Goal: Transaction & Acquisition: Purchase product/service

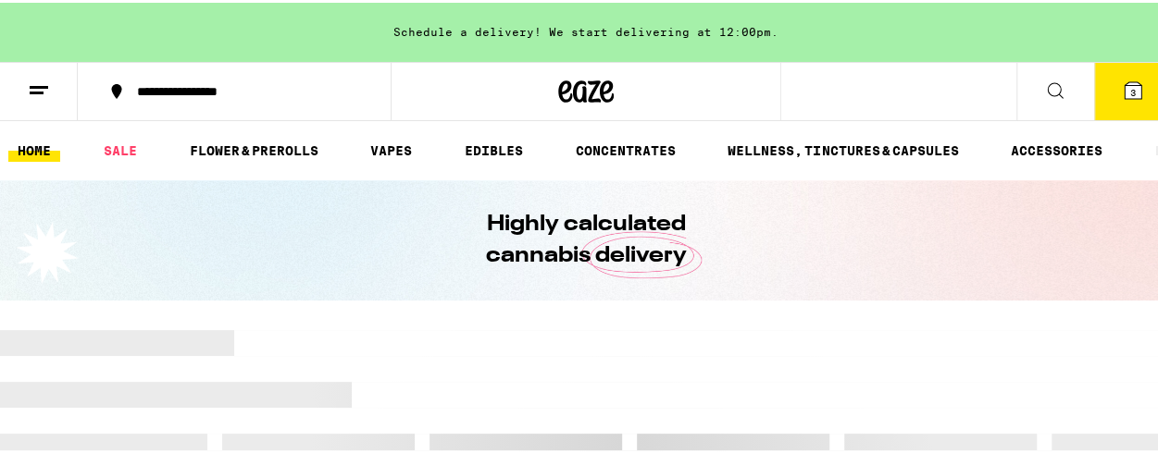
click at [1121, 97] on icon at bounding box center [1132, 88] width 22 height 22
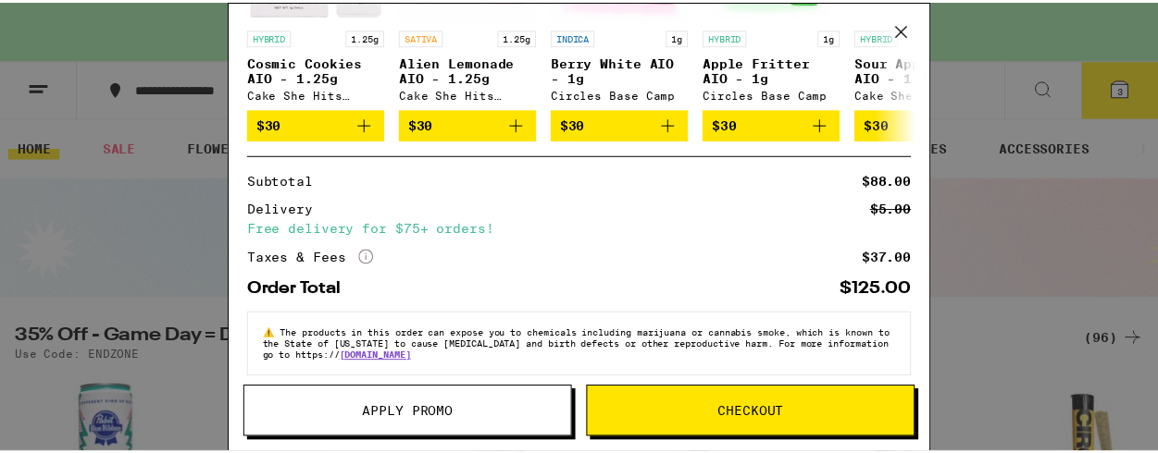
scroll to position [512, 0]
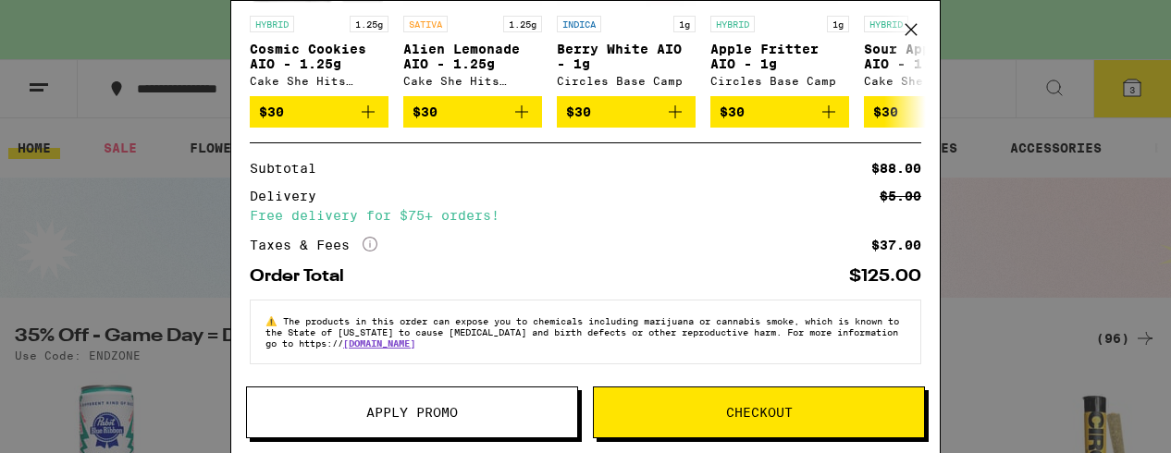
click at [918, 31] on icon at bounding box center [912, 30] width 28 height 28
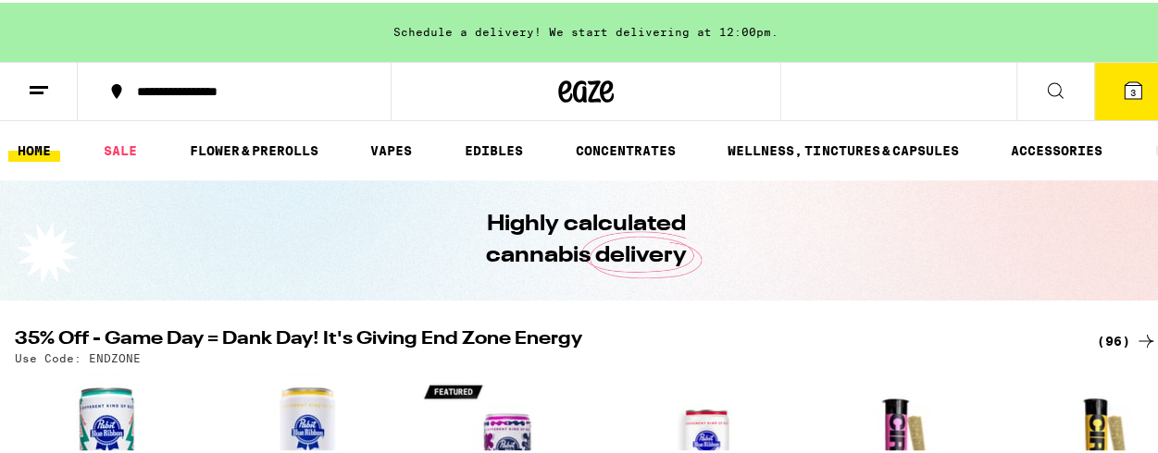
click at [1124, 90] on icon at bounding box center [1132, 88] width 17 height 17
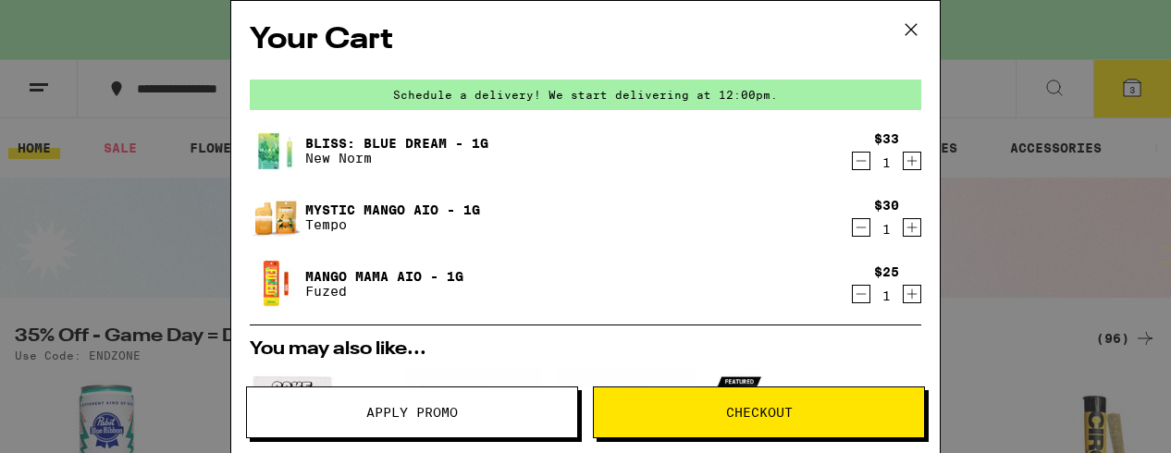
click at [853, 167] on icon "Decrement" at bounding box center [861, 161] width 17 height 22
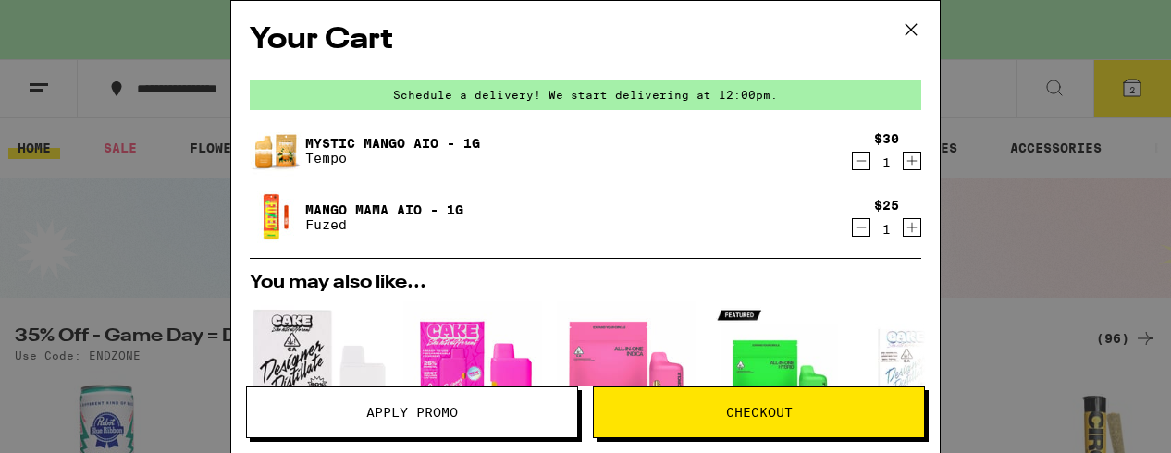
click at [853, 164] on icon "Decrement" at bounding box center [861, 161] width 17 height 22
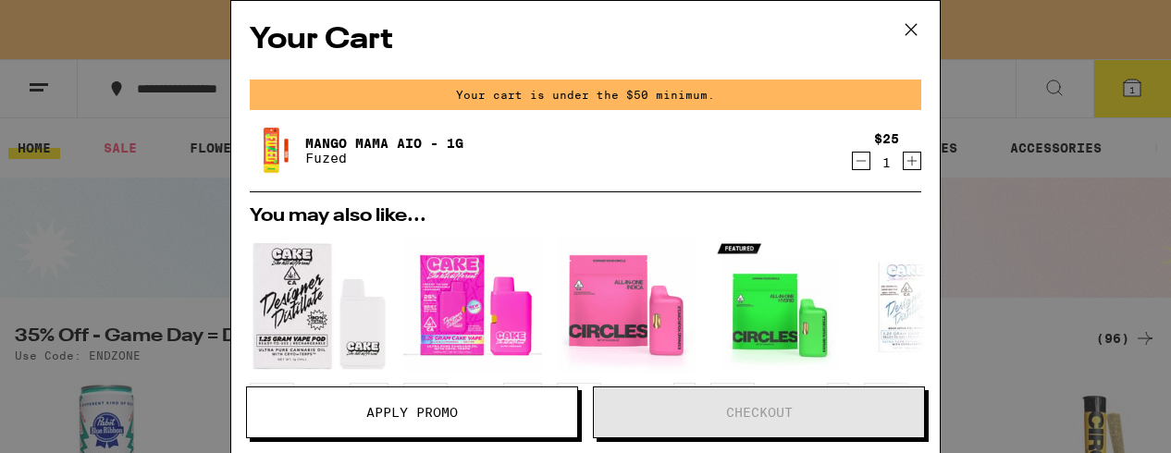
click at [853, 161] on icon "Decrement" at bounding box center [861, 161] width 17 height 22
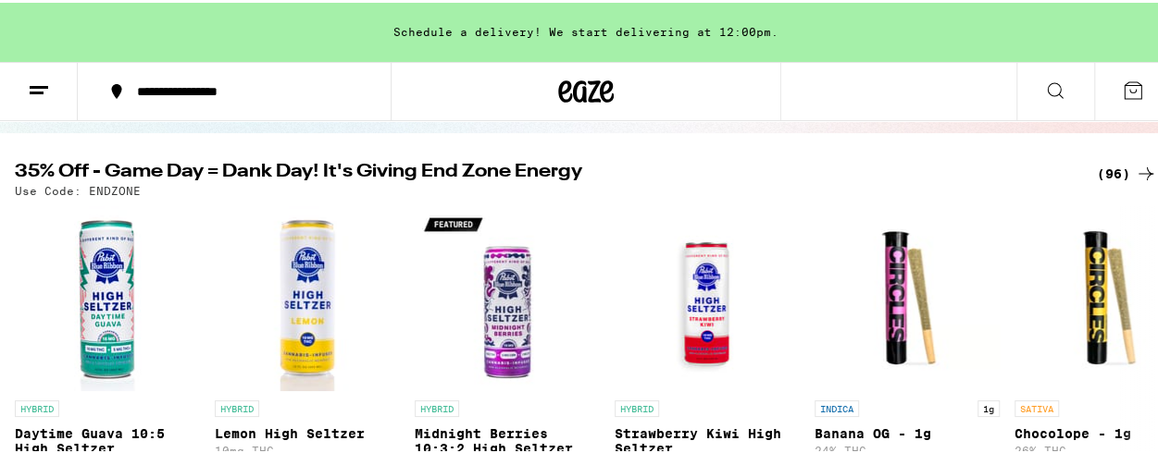
scroll to position [163, 0]
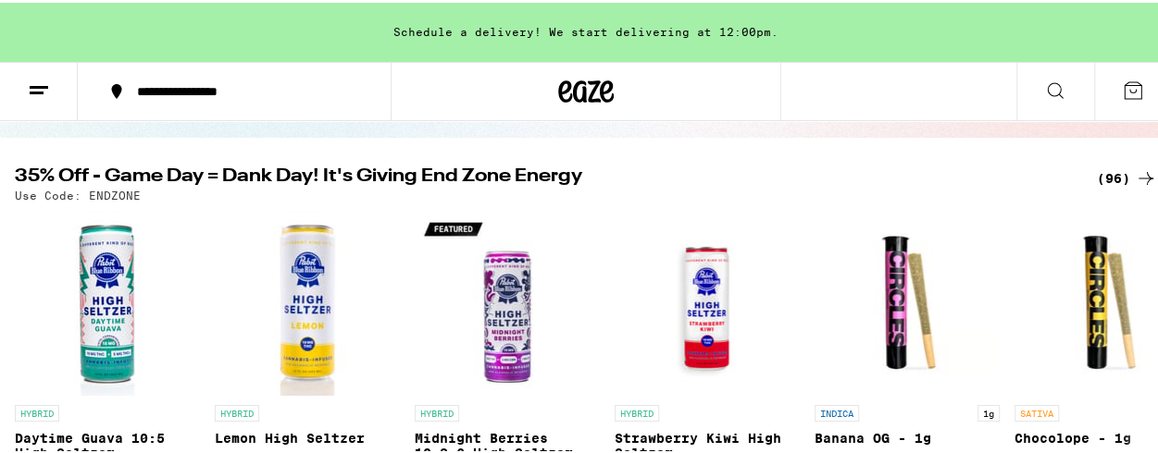
click at [1119, 168] on div "(96)" at bounding box center [1126, 176] width 60 height 22
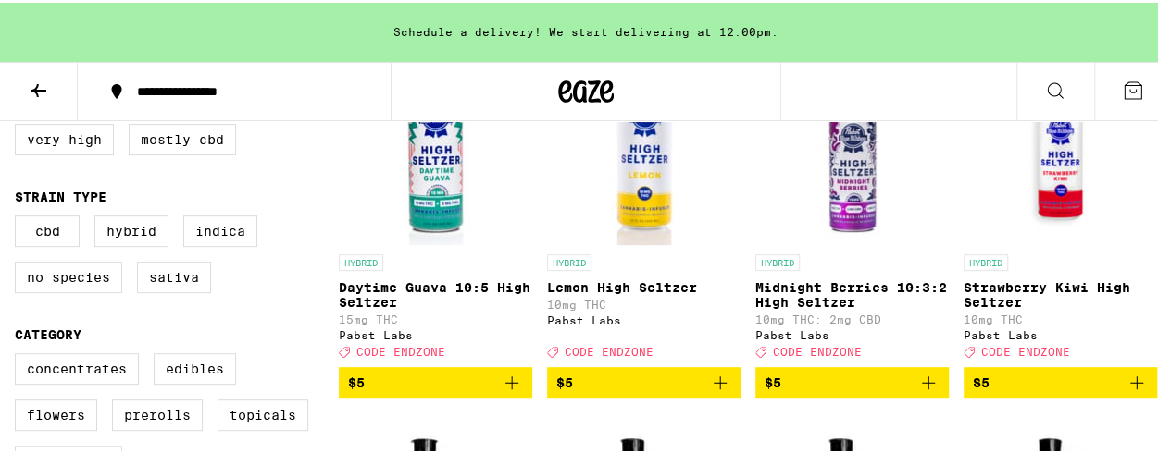
scroll to position [272, 0]
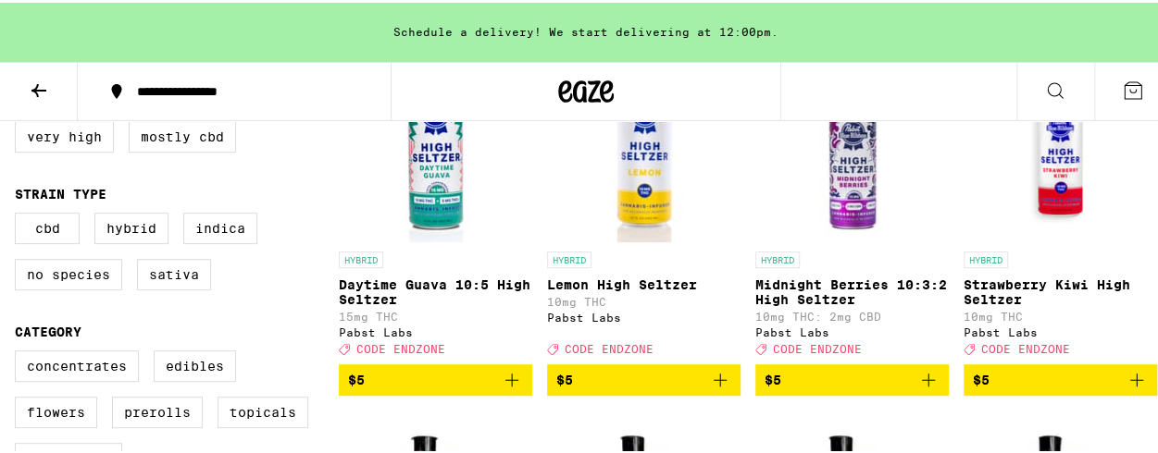
click at [713, 389] on icon "Add to bag" at bounding box center [720, 377] width 22 height 22
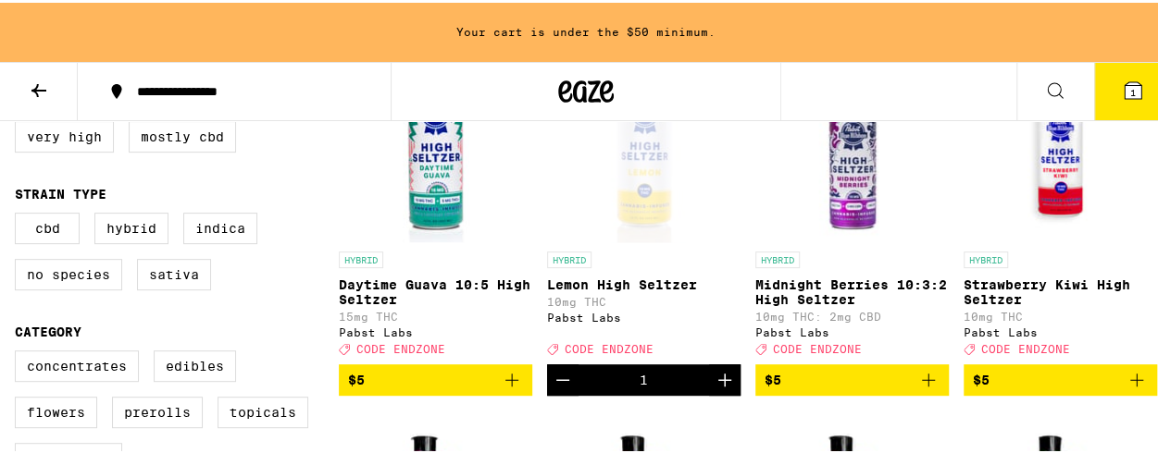
click at [512, 389] on icon "Add to bag" at bounding box center [512, 377] width 22 height 22
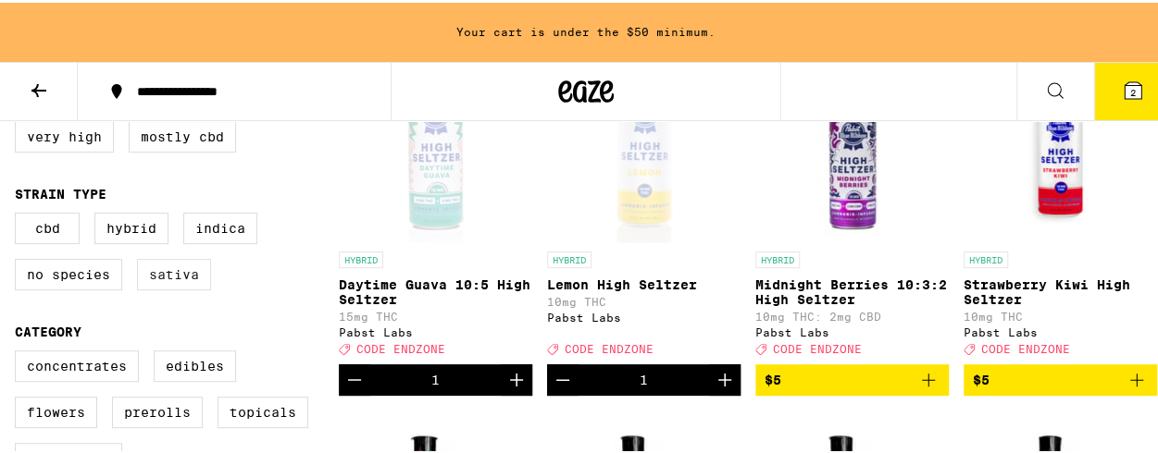
click at [176, 284] on label "Sativa" at bounding box center [174, 271] width 74 height 31
click at [19, 214] on input "Sativa" at bounding box center [19, 213] width 1 height 1
checkbox input "true"
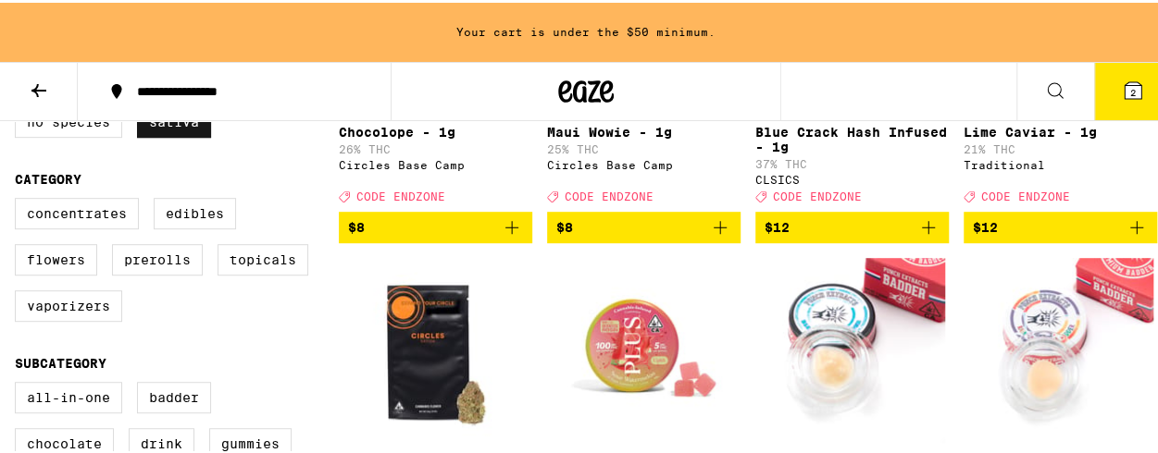
scroll to position [426, 0]
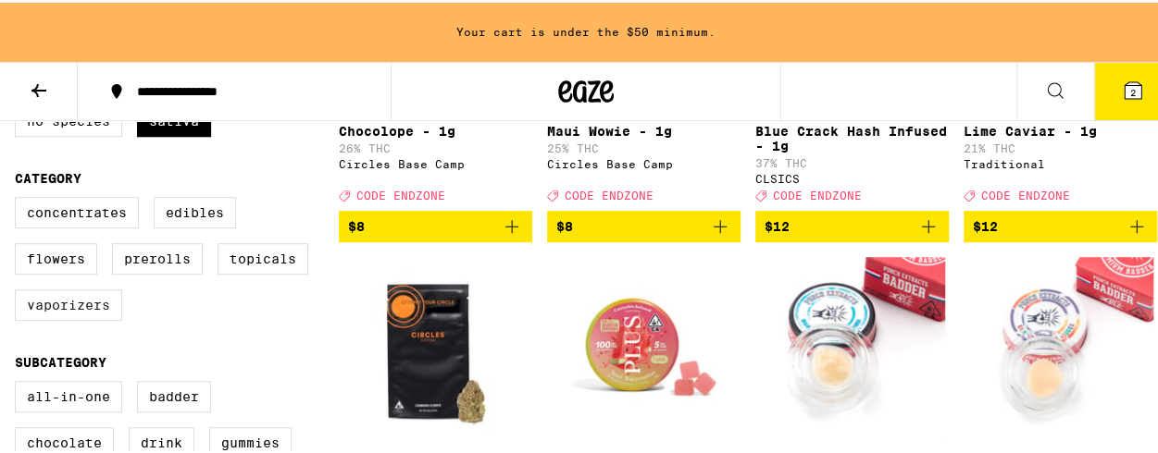
click at [93, 318] on label "Vaporizers" at bounding box center [68, 302] width 107 height 31
click at [19, 198] on input "Vaporizers" at bounding box center [19, 197] width 1 height 1
checkbox input "true"
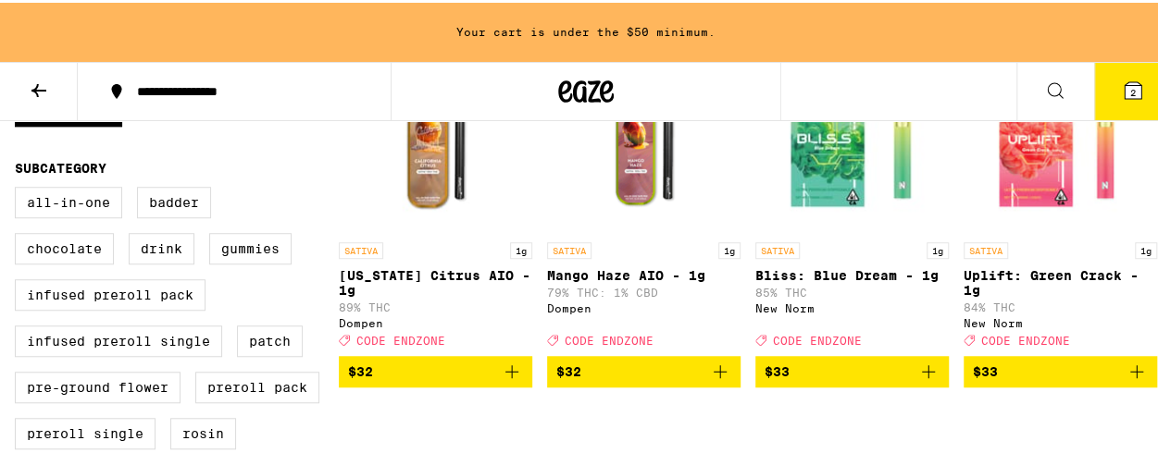
scroll to position [621, 0]
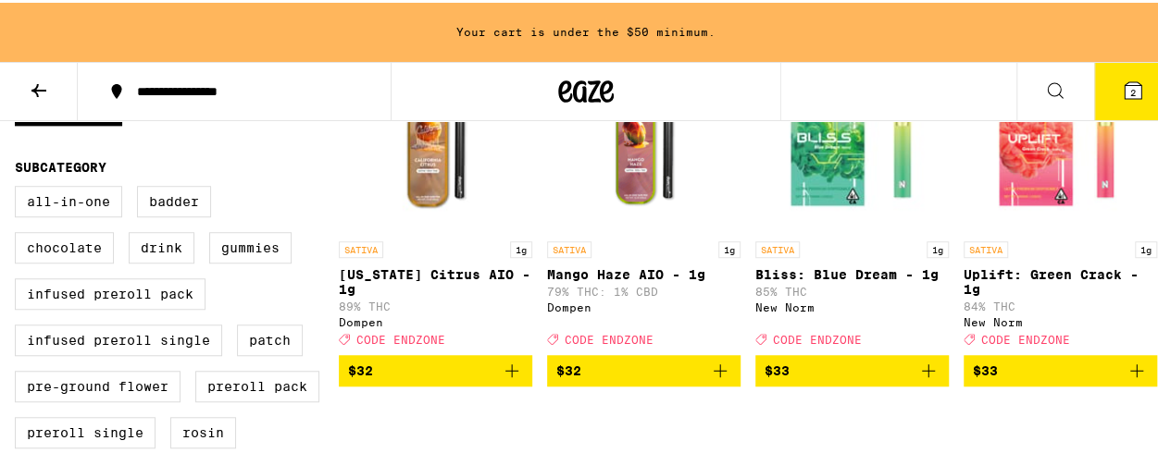
click at [1125, 379] on icon "Add to bag" at bounding box center [1136, 368] width 22 height 22
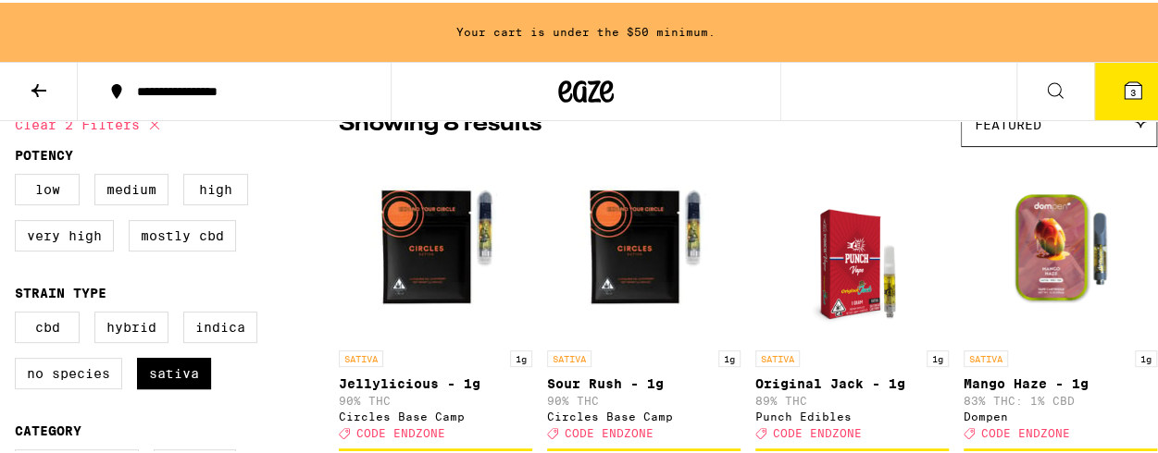
scroll to position [167, 0]
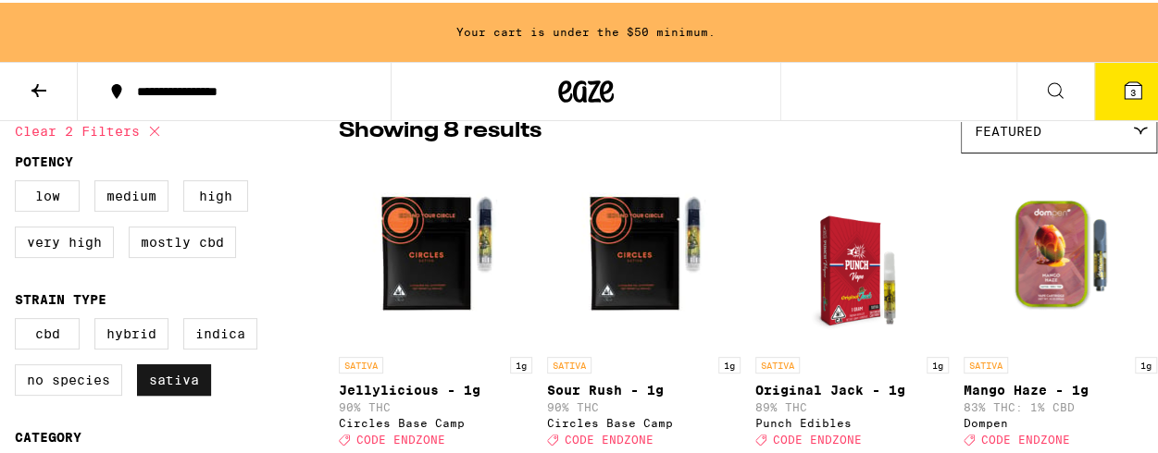
click at [179, 393] on label "Sativa" at bounding box center [174, 377] width 74 height 31
click at [19, 319] on input "Sativa" at bounding box center [19, 318] width 1 height 1
checkbox input "false"
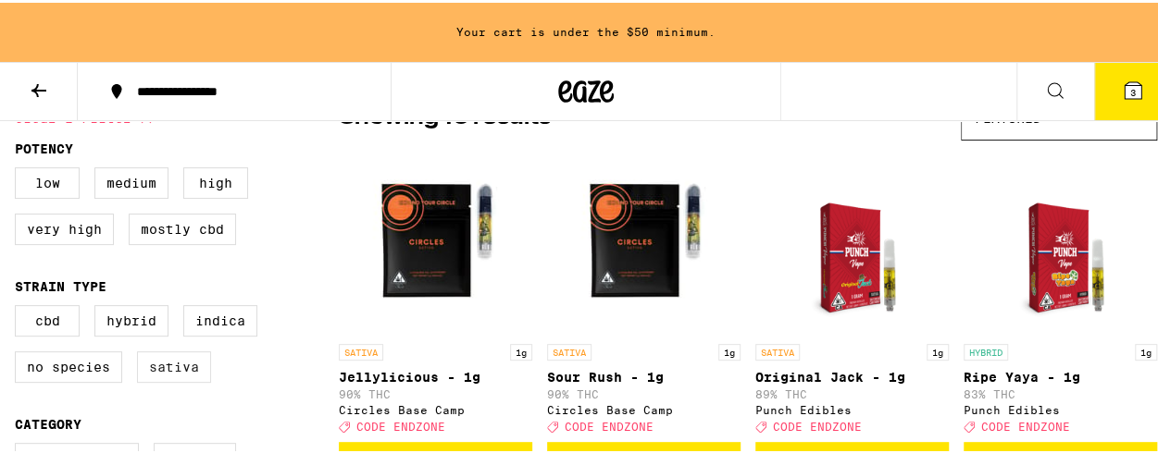
scroll to position [180, 0]
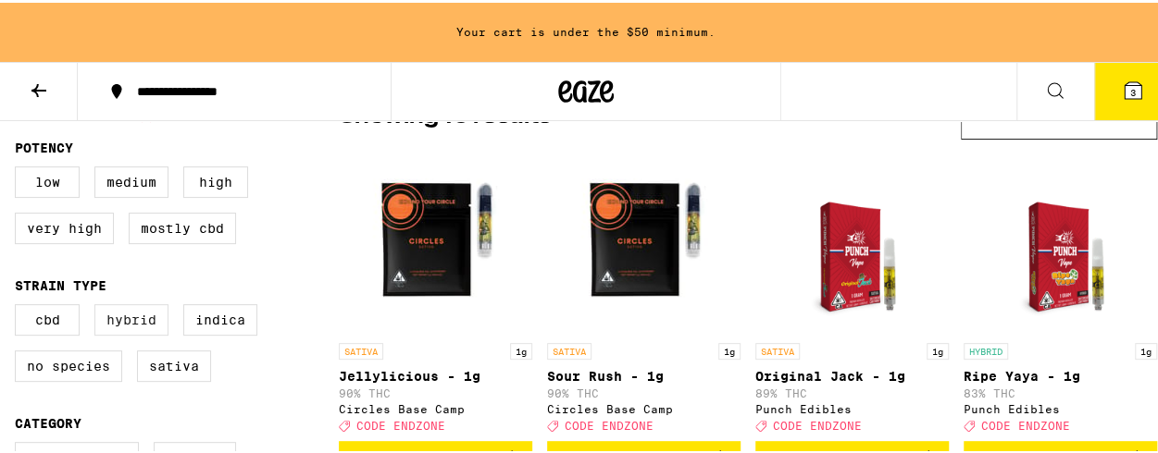
click at [122, 324] on label "Hybrid" at bounding box center [131, 317] width 74 height 31
click at [19, 305] on input "Hybrid" at bounding box center [19, 304] width 1 height 1
checkbox input "true"
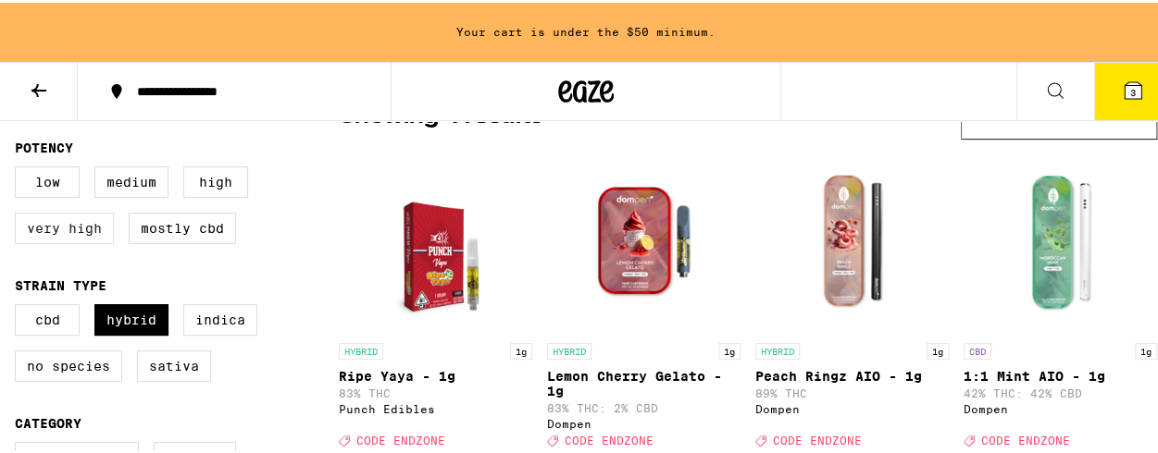
click at [68, 224] on label "Very High" at bounding box center [64, 225] width 99 height 31
click at [19, 167] on input "Very High" at bounding box center [19, 167] width 1 height 1
checkbox input "true"
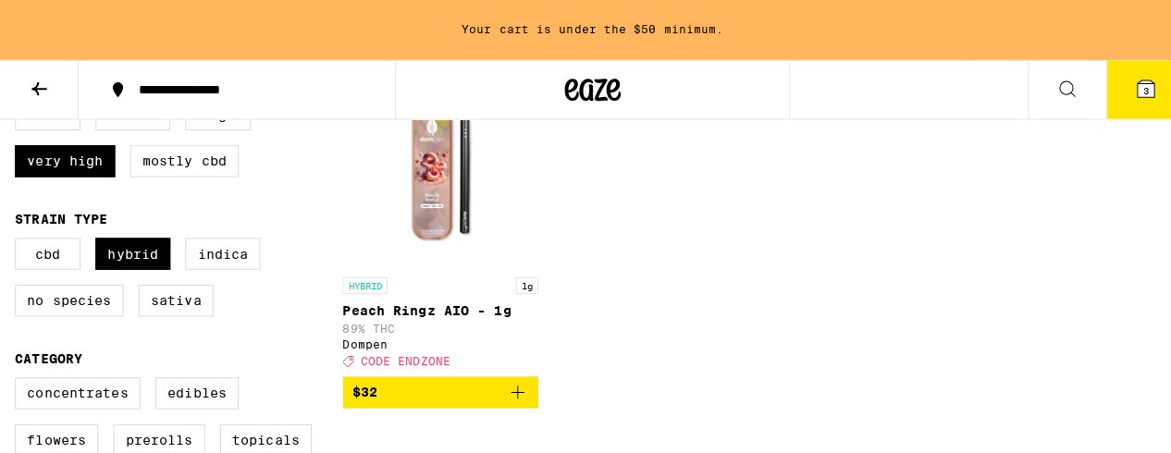
scroll to position [242, 0]
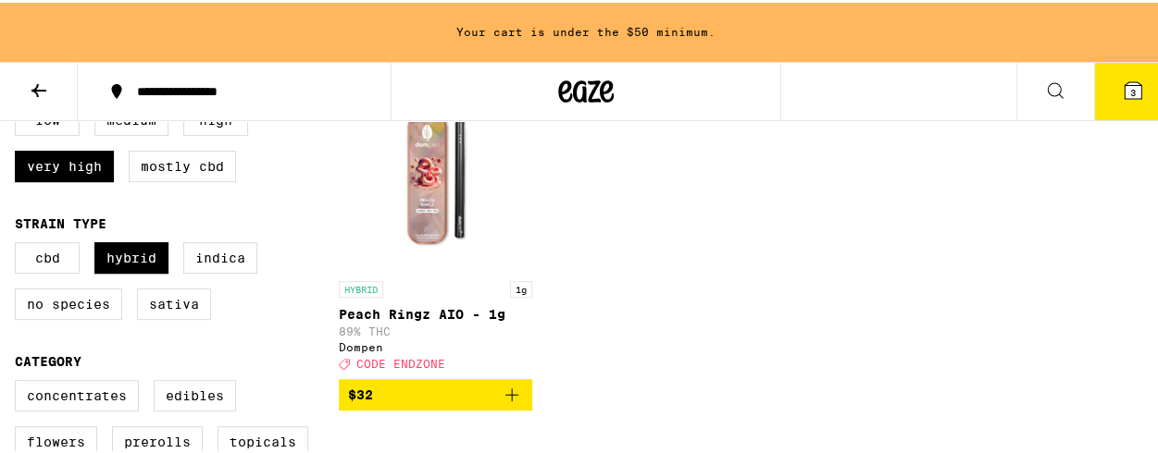
click at [513, 403] on icon "Add to bag" at bounding box center [512, 392] width 22 height 22
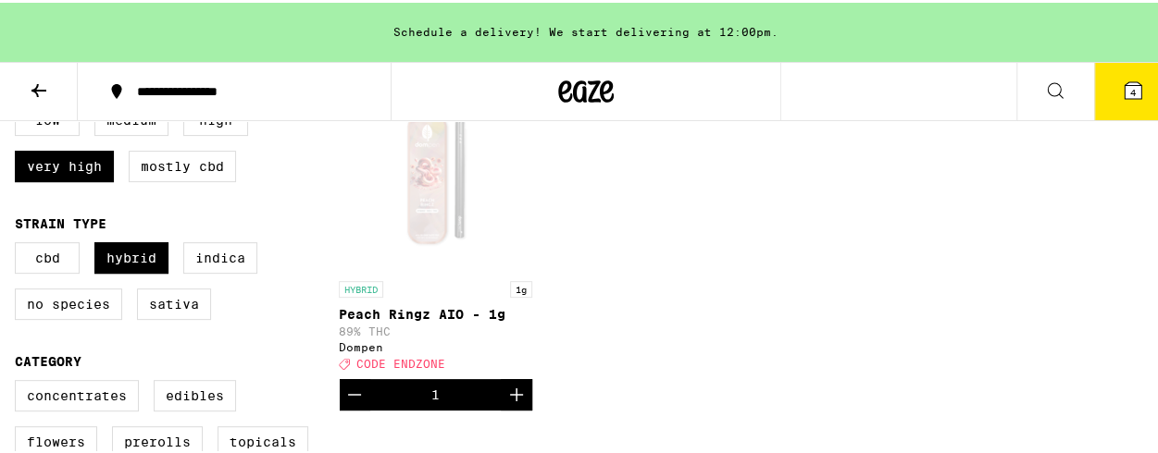
click at [1125, 92] on icon at bounding box center [1132, 88] width 17 height 17
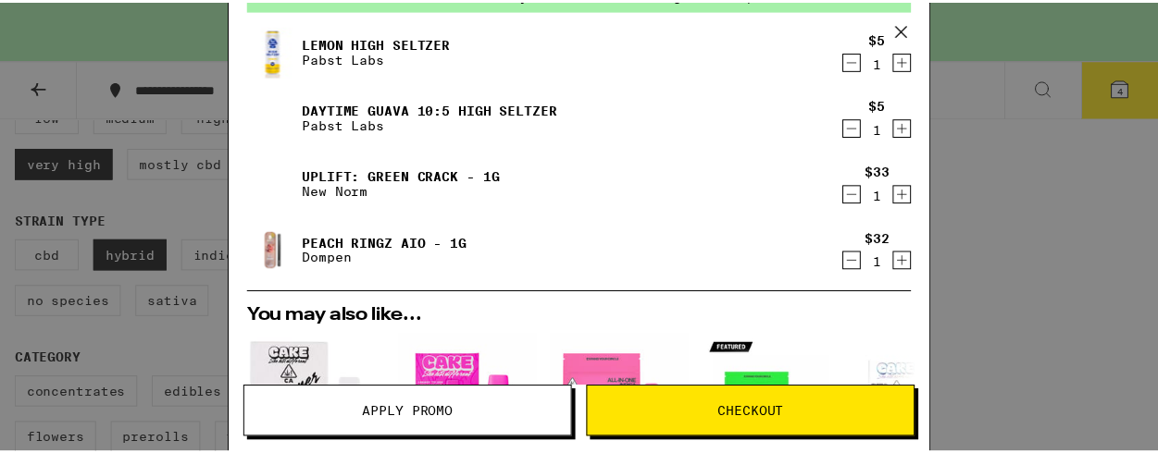
scroll to position [100, 0]
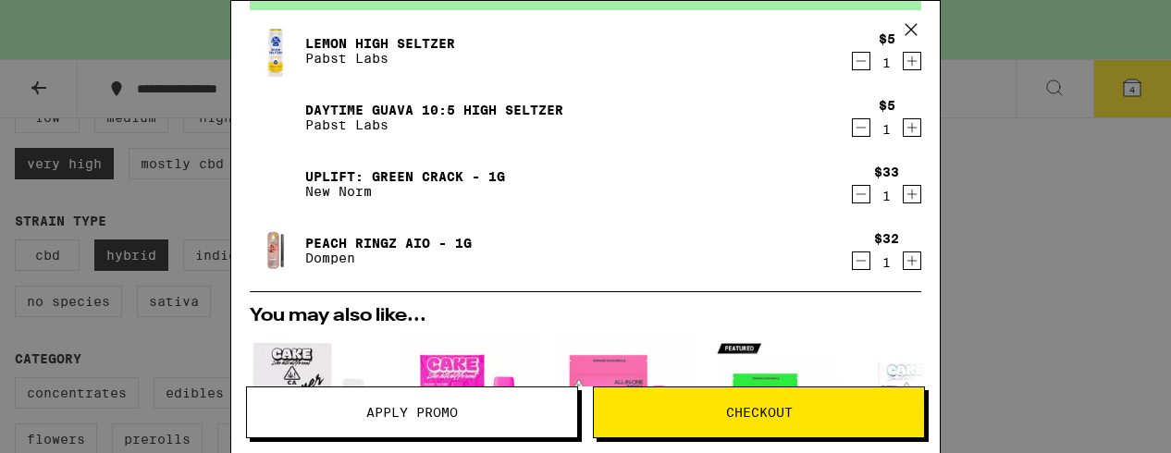
click at [918, 32] on icon at bounding box center [912, 30] width 28 height 28
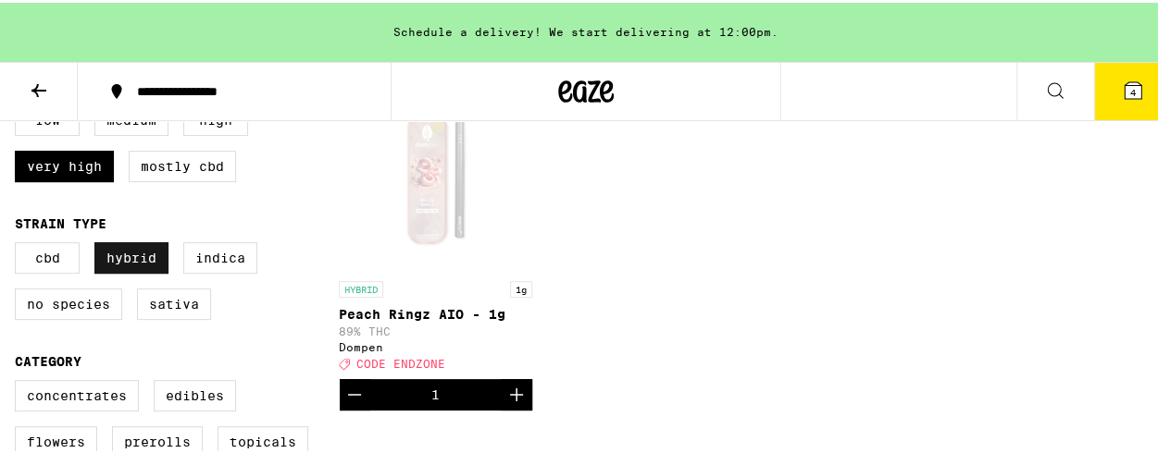
click at [115, 260] on label "Hybrid" at bounding box center [131, 255] width 74 height 31
click at [19, 243] on input "Hybrid" at bounding box center [19, 242] width 1 height 1
checkbox input "false"
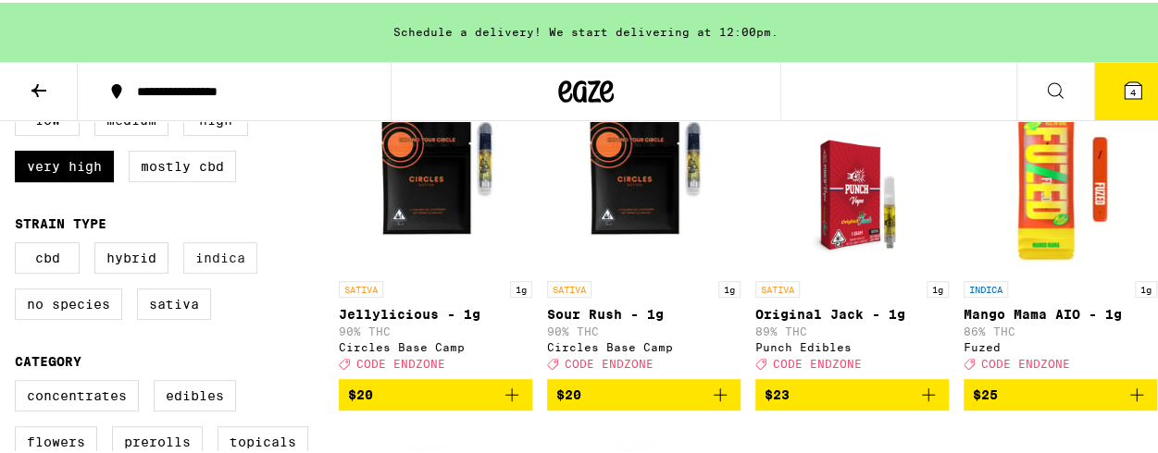
click at [221, 271] on label "Indica" at bounding box center [220, 255] width 74 height 31
click at [19, 243] on input "Indica" at bounding box center [19, 242] width 1 height 1
checkbox input "true"
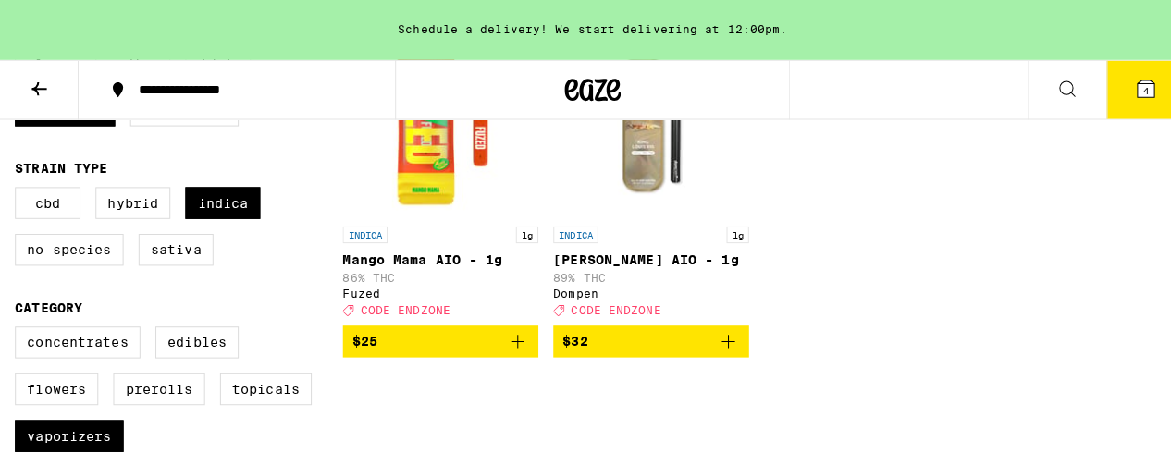
scroll to position [296, 0]
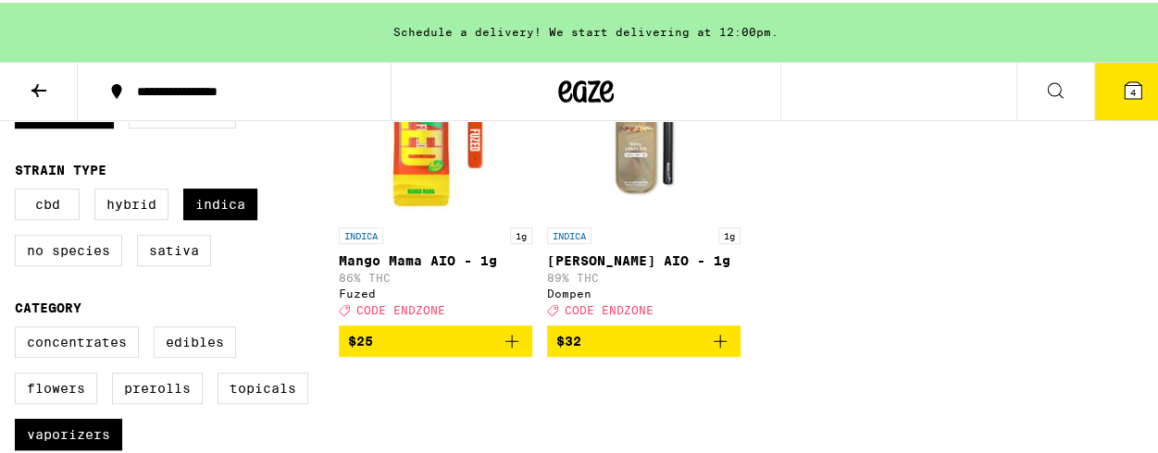
click at [717, 350] on icon "Add to bag" at bounding box center [720, 339] width 22 height 22
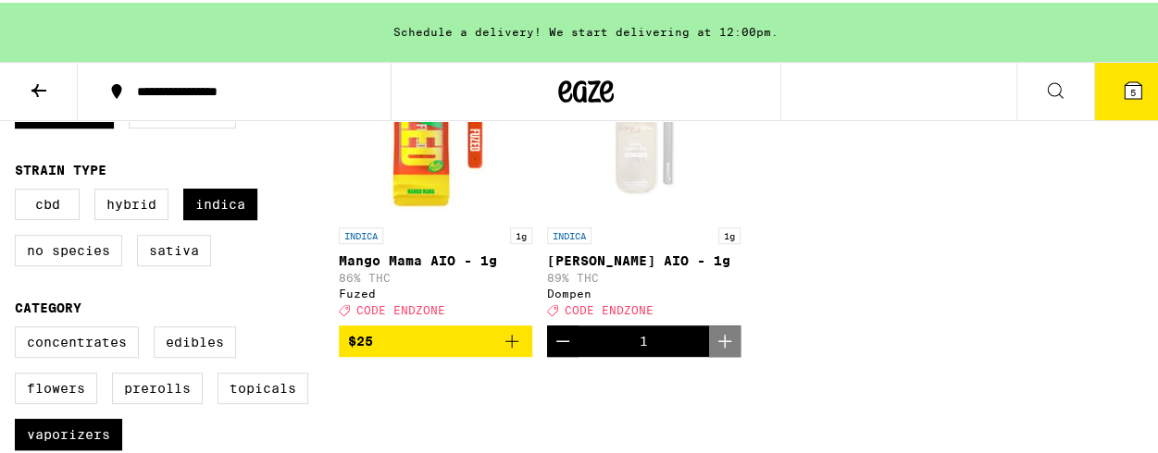
click at [1103, 93] on button "5" at bounding box center [1133, 88] width 78 height 57
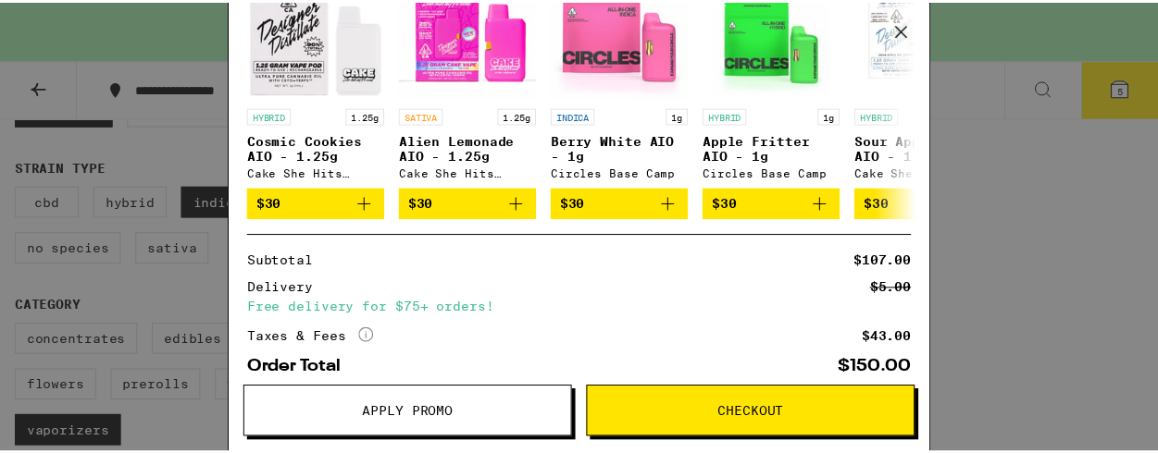
scroll to position [543, 0]
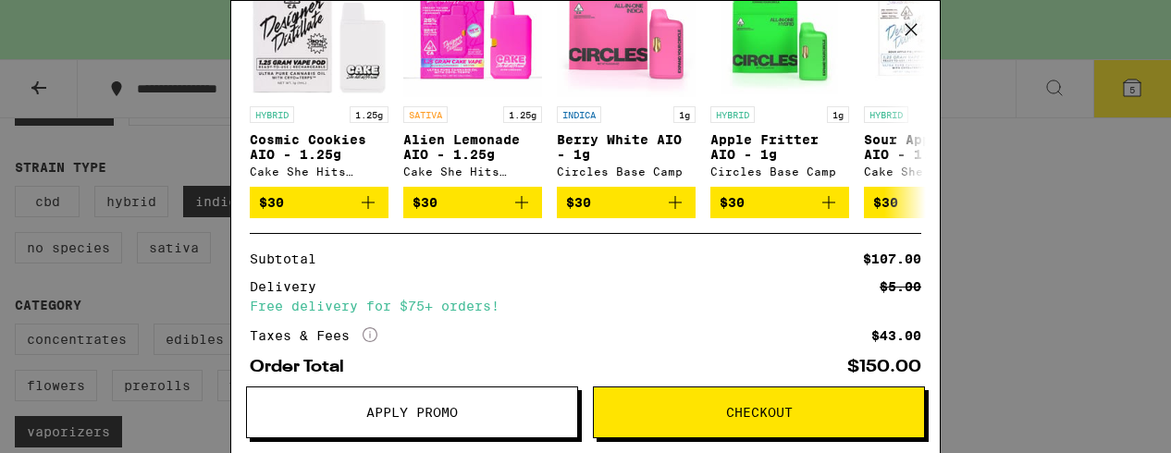
click at [411, 411] on span "Apply Promo" at bounding box center [412, 412] width 92 height 13
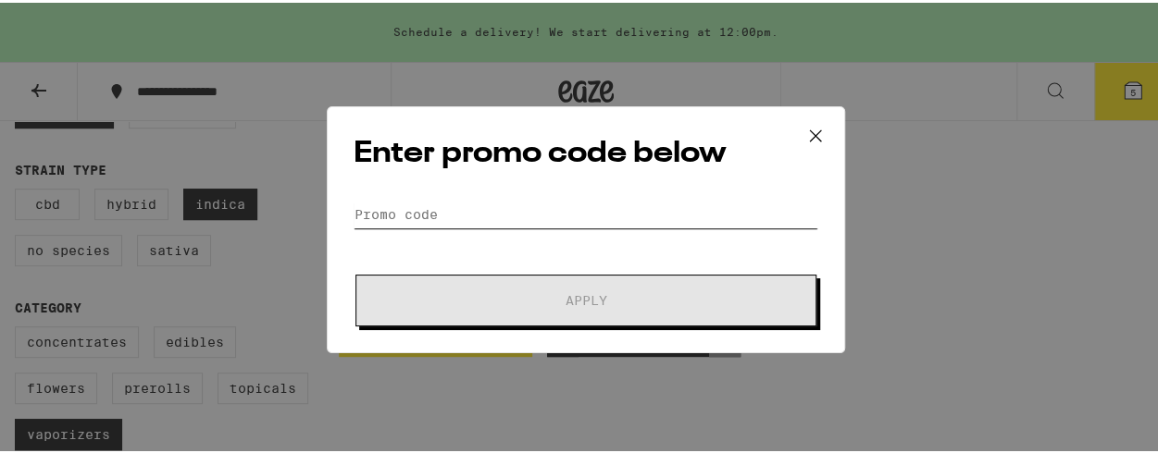
click at [464, 207] on input "Promo Code" at bounding box center [585, 212] width 464 height 28
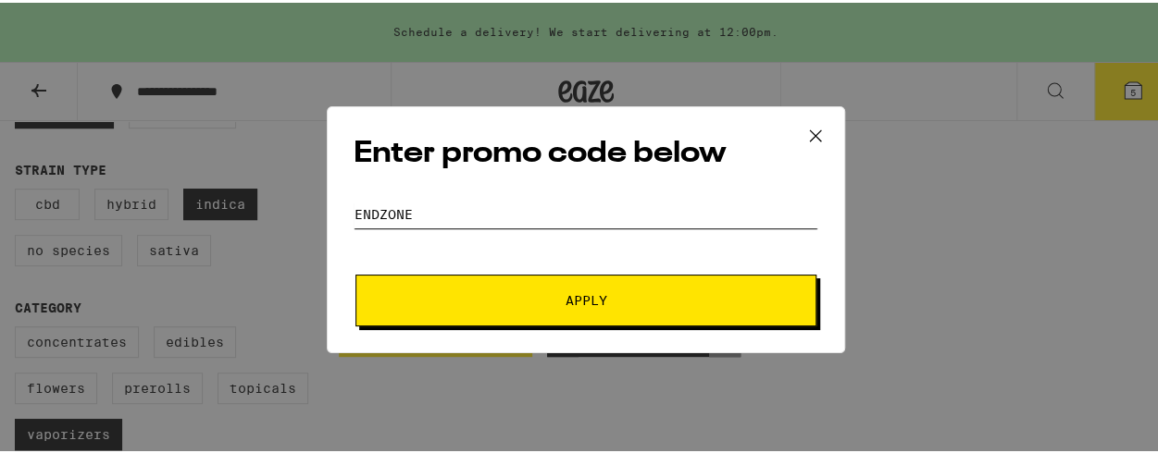
type input "endzone"
click at [563, 308] on button "Apply" at bounding box center [585, 298] width 461 height 52
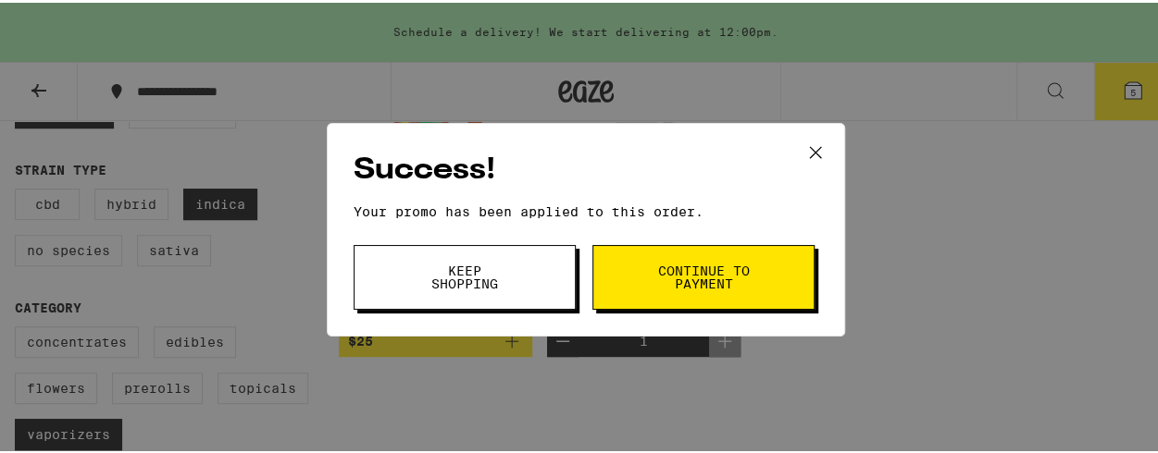
click at [722, 266] on span "Continue to payment" at bounding box center [703, 275] width 94 height 26
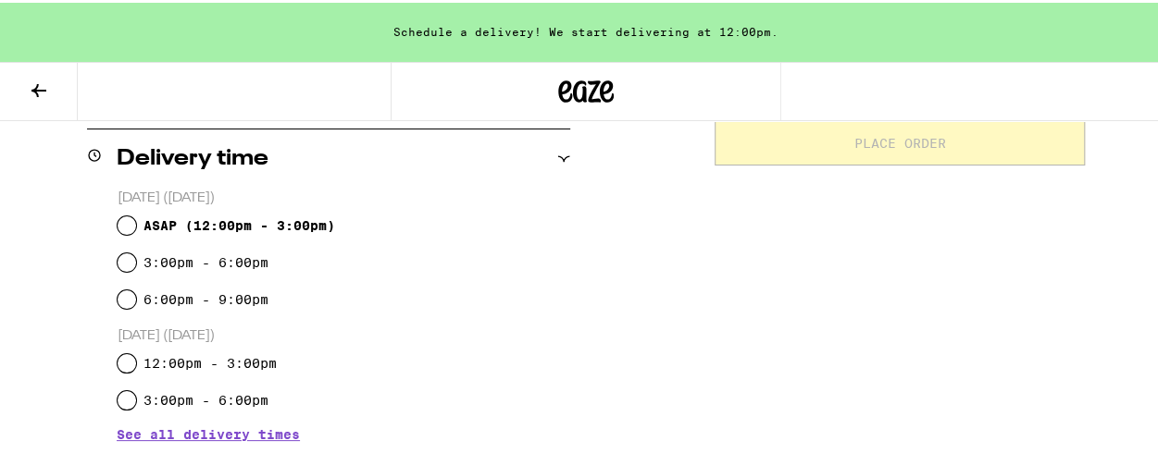
scroll to position [452, 0]
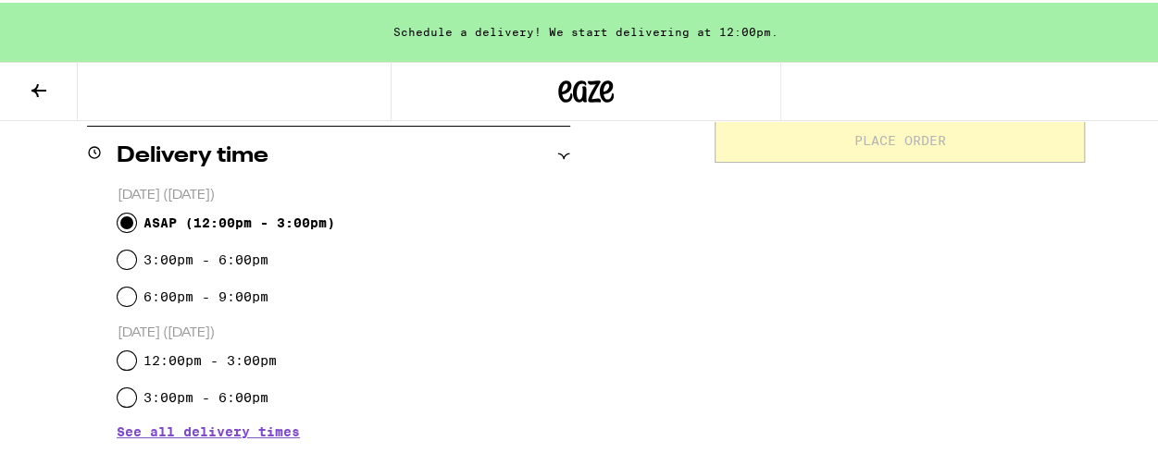
click at [124, 221] on input "ASAP ( 12:00pm - 3:00pm )" at bounding box center [127, 220] width 19 height 19
radio input "true"
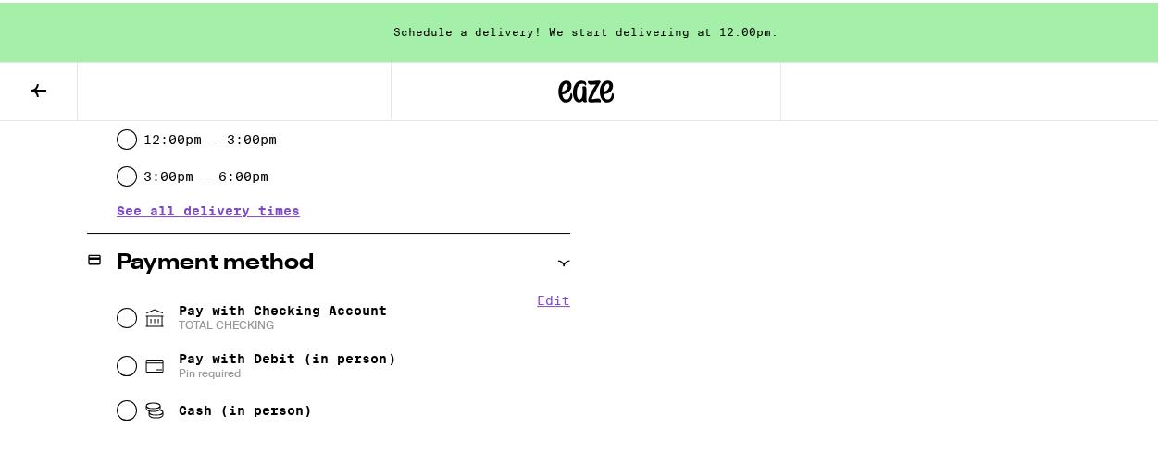
scroll to position [666, 0]
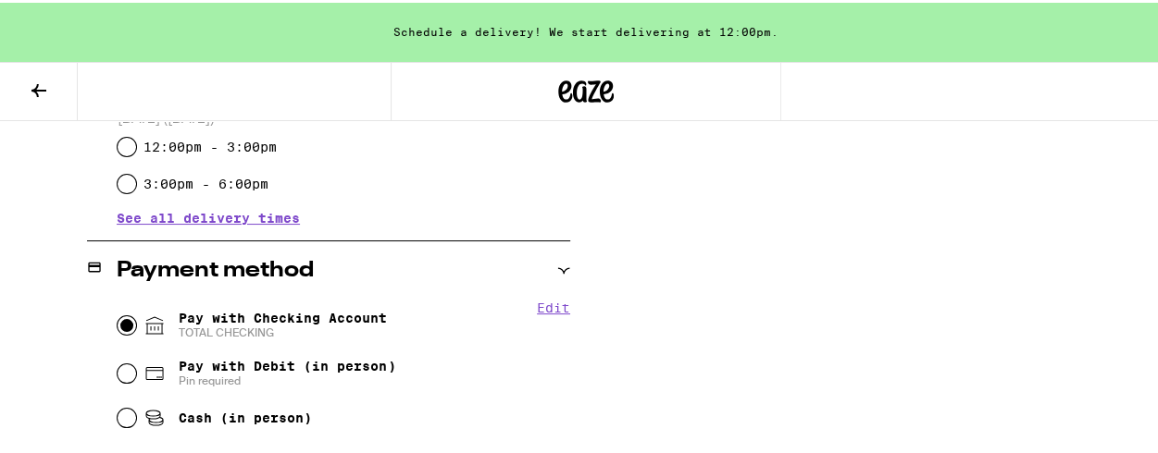
click at [118, 324] on input "Pay with Checking Account TOTAL CHECKING" at bounding box center [127, 323] width 19 height 19
radio input "true"
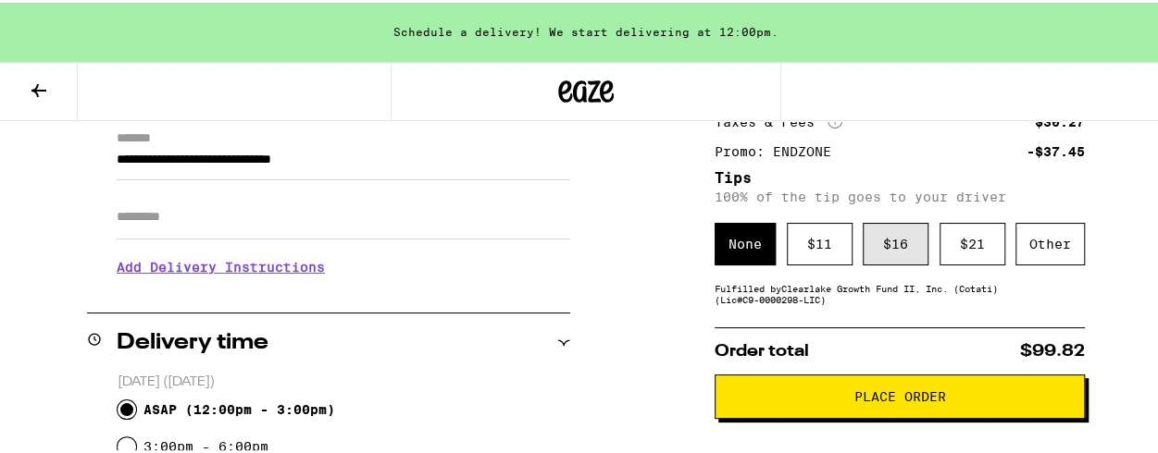
scroll to position [285, 0]
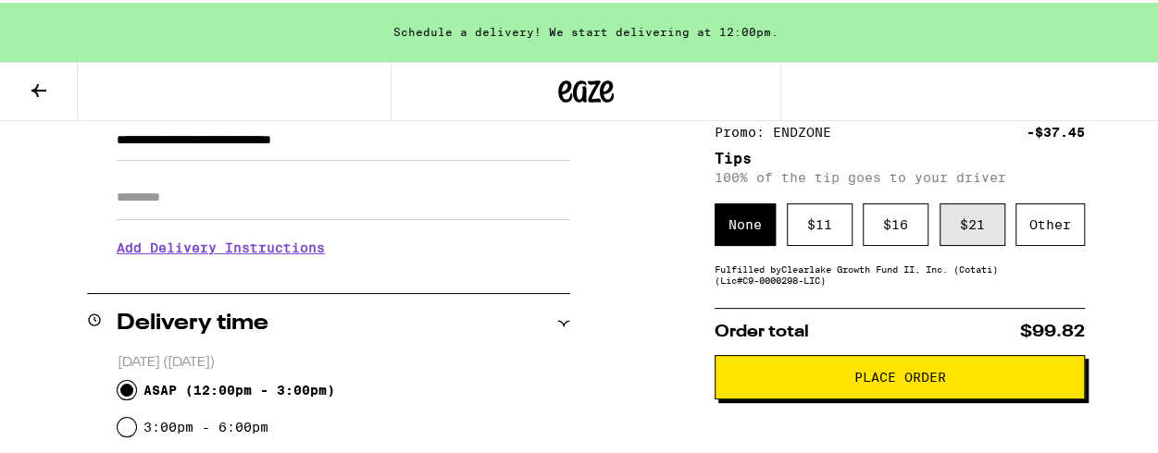
click at [944, 232] on div "$ 21" at bounding box center [972, 222] width 66 height 43
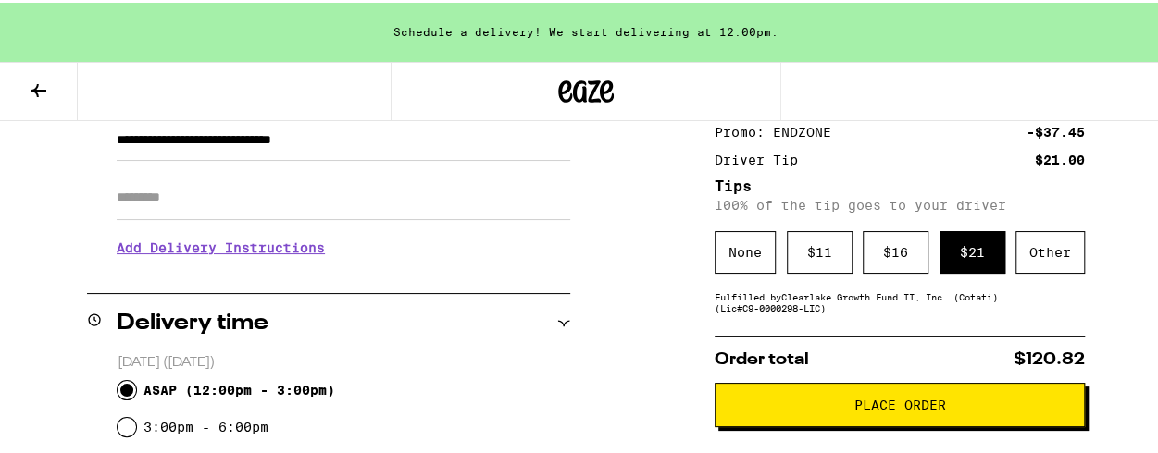
click at [892, 422] on button "Place Order" at bounding box center [899, 402] width 370 height 44
